Goal: Task Accomplishment & Management: Manage account settings

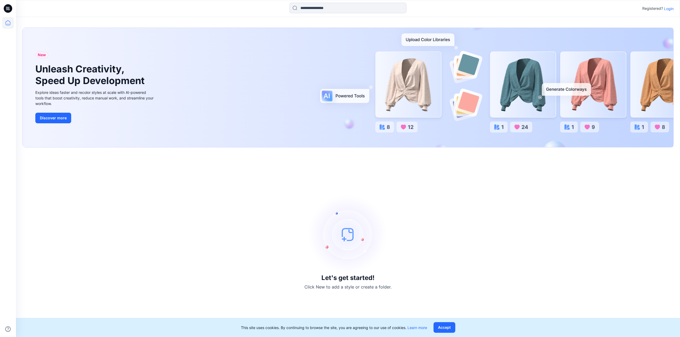
click at [668, 8] on p "Login" at bounding box center [669, 9] width 10 height 6
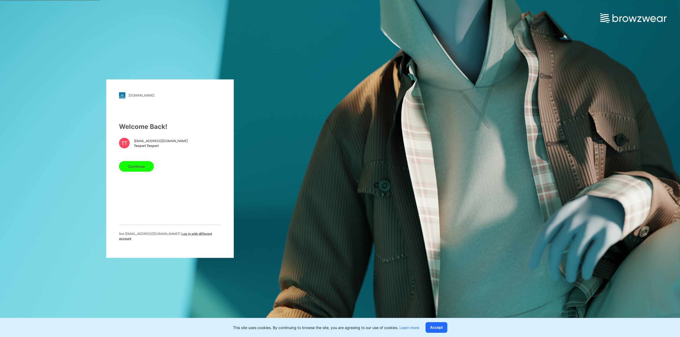
click at [144, 170] on button "Continue" at bounding box center [136, 166] width 35 height 11
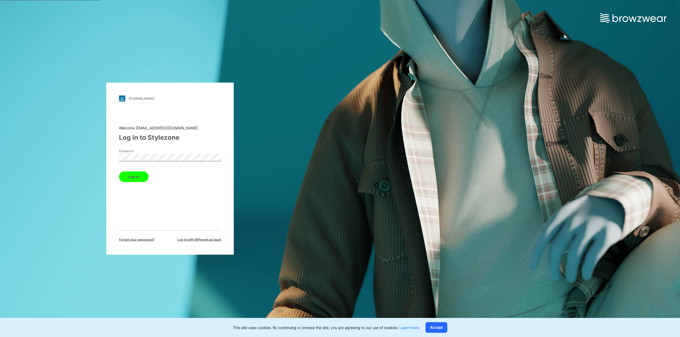
click at [138, 176] on button "Log in" at bounding box center [133, 177] width 29 height 11
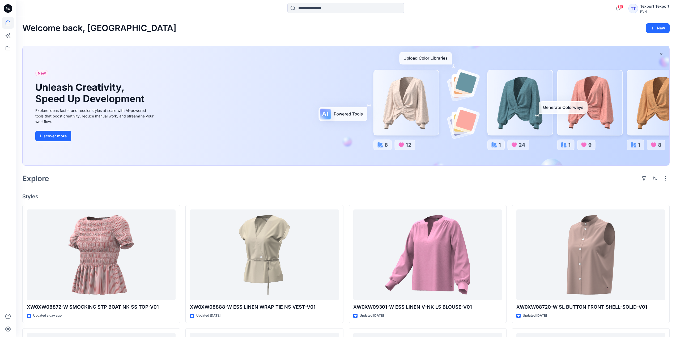
click at [192, 183] on div "Explore" at bounding box center [345, 178] width 647 height 13
